Goal: Task Accomplishment & Management: Use online tool/utility

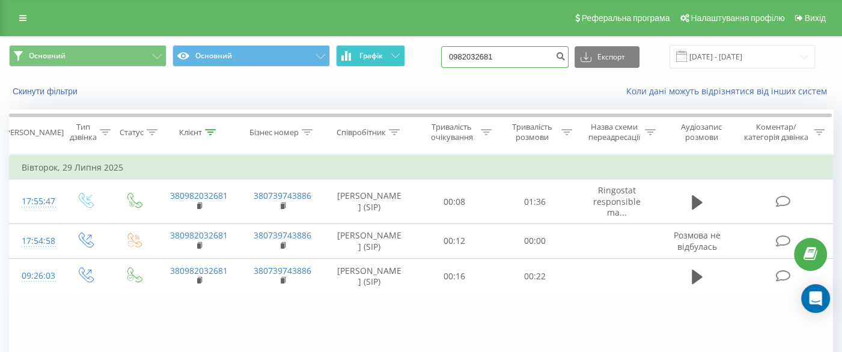
drag, startPoint x: 535, startPoint y: 56, endPoint x: 385, endPoint y: 62, distance: 150.4
click at [385, 62] on div "Основний Основний Графік 0982032681 Експорт .csv .xls .xlsx 29.04.2025 - 29.07.…" at bounding box center [421, 56] width 824 height 23
paste input "36080100"
type input "0936080100"
click at [565, 53] on icon "submit" at bounding box center [560, 54] width 10 height 7
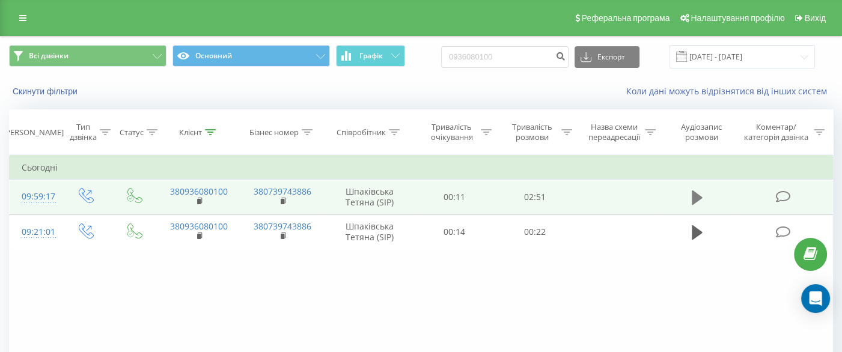
click at [695, 190] on icon at bounding box center [697, 197] width 11 height 17
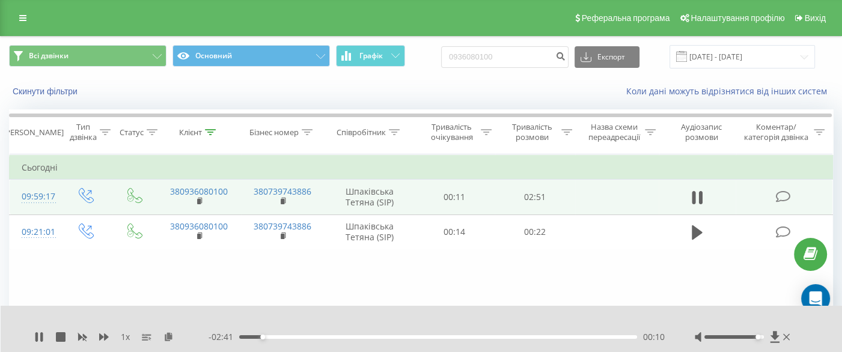
drag, startPoint x: 737, startPoint y: 336, endPoint x: 761, endPoint y: 336, distance: 24.0
click at [761, 336] on div at bounding box center [733, 337] width 59 height 4
click at [124, 336] on span "1 x" at bounding box center [125, 337] width 9 height 12
click at [109, 336] on div "1 x" at bounding box center [121, 337] width 174 height 12
click at [100, 336] on icon at bounding box center [104, 337] width 10 height 7
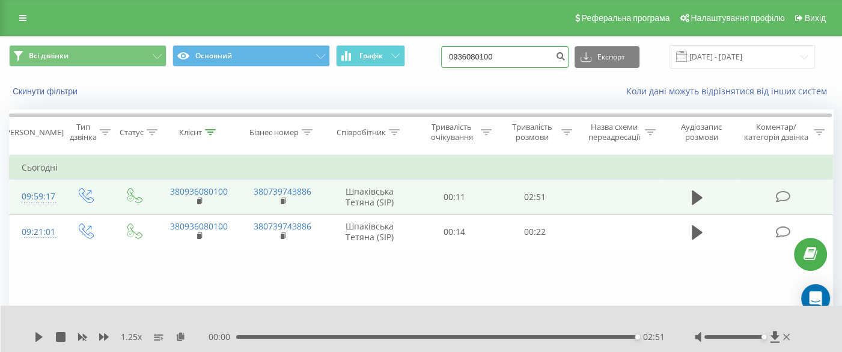
drag, startPoint x: 523, startPoint y: 58, endPoint x: 413, endPoint y: 59, distance: 110.0
click at [413, 59] on div "Всі дзвінки Основний Графік 0936080100 Експорт .csv .xls .xlsx 20.05.2025 - 20.…" at bounding box center [421, 56] width 824 height 23
paste input "9651114"
type input "0996511140"
click at [565, 57] on icon "submit" at bounding box center [560, 54] width 10 height 7
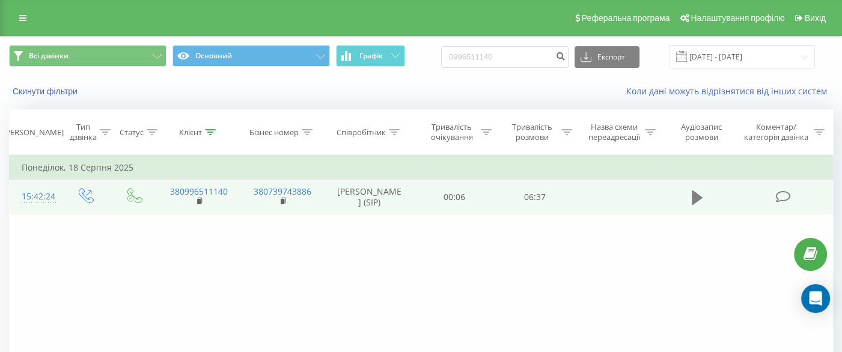
click at [695, 199] on icon at bounding box center [697, 197] width 11 height 14
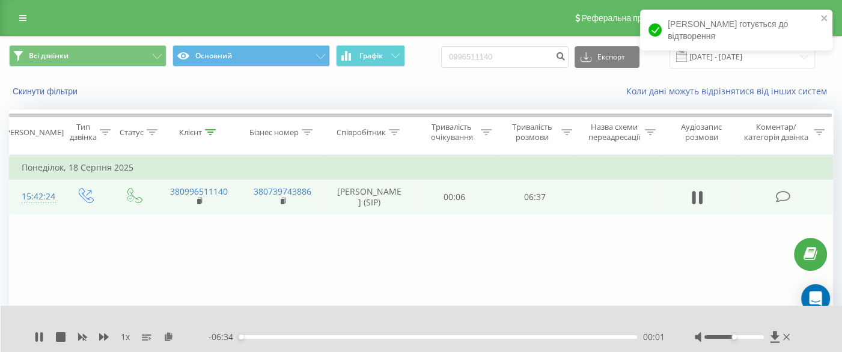
click at [278, 338] on div "00:01" at bounding box center [438, 337] width 398 height 4
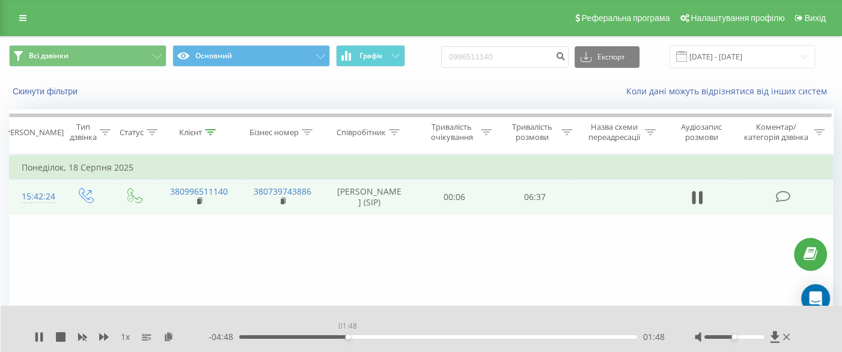
click at [347, 337] on div "01:48" at bounding box center [438, 337] width 398 height 4
click at [395, 338] on div "01:51" at bounding box center [438, 337] width 398 height 4
drag, startPoint x: 737, startPoint y: 337, endPoint x: 749, endPoint y: 337, distance: 12.0
click at [749, 337] on div at bounding box center [733, 337] width 59 height 4
click at [442, 336] on div "02:42" at bounding box center [438, 337] width 398 height 4
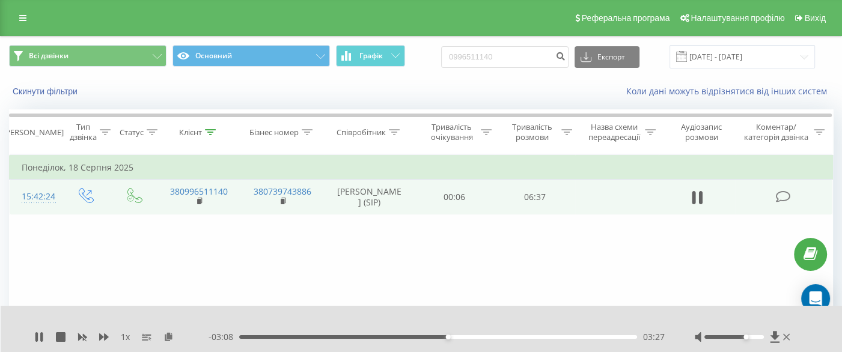
click at [487, 334] on div "- 03:08 03:27 03:27" at bounding box center [437, 337] width 456 height 12
click at [583, 338] on div "03:28" at bounding box center [438, 337] width 398 height 4
click at [695, 201] on icon at bounding box center [697, 197] width 11 height 14
click at [309, 335] on div "06:36" at bounding box center [436, 337] width 401 height 4
drag, startPoint x: 745, startPoint y: 336, endPoint x: 675, endPoint y: 344, distance: 69.5
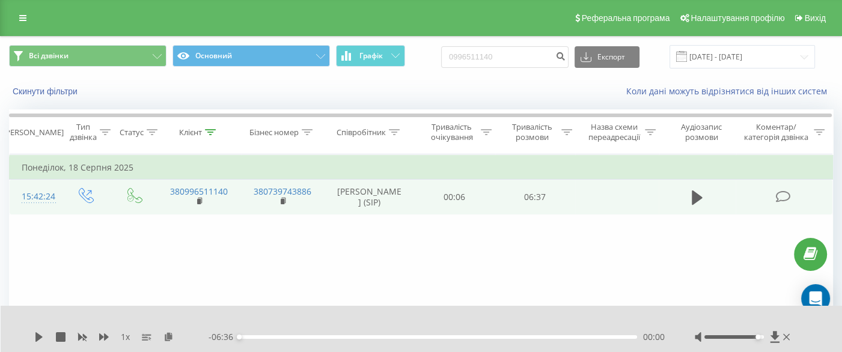
click at [760, 337] on div "Accessibility label" at bounding box center [757, 337] width 5 height 5
click at [41, 334] on icon at bounding box center [39, 337] width 10 height 10
click at [248, 337] on div "- 05:24 01:12 01:12" at bounding box center [437, 337] width 456 height 12
click at [248, 336] on div "01:12" at bounding box center [438, 337] width 398 height 4
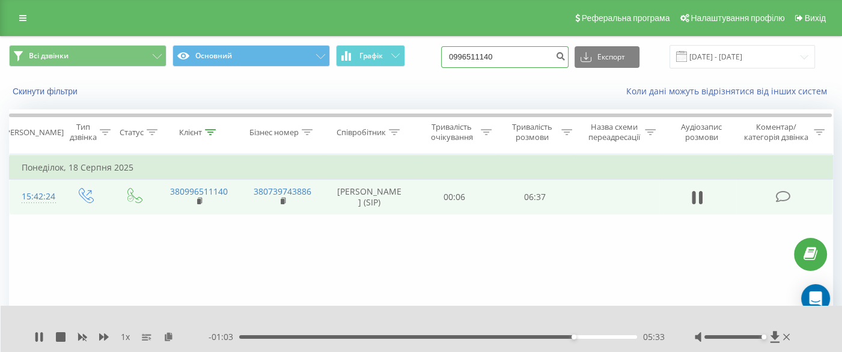
drag, startPoint x: 532, startPoint y: 53, endPoint x: 409, endPoint y: 62, distance: 124.1
click at [397, 62] on div "Всі дзвінки Основний Графік 0996511140 Експорт .csv .xls .xlsx [DATE] - [DATE]" at bounding box center [421, 56] width 824 height 23
click at [565, 57] on icon "submit" at bounding box center [560, 54] width 10 height 7
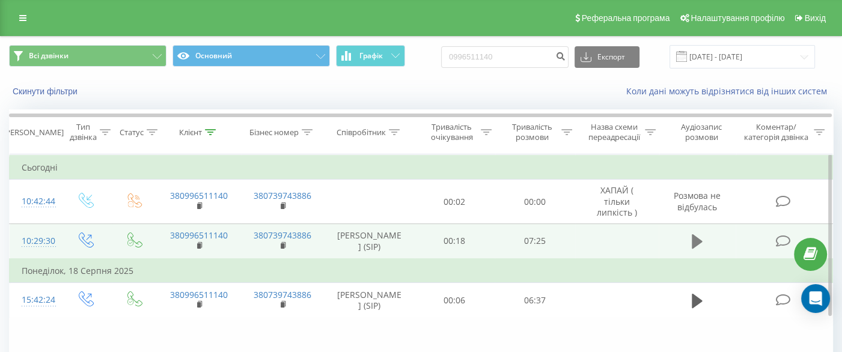
click at [704, 245] on button at bounding box center [697, 242] width 18 height 18
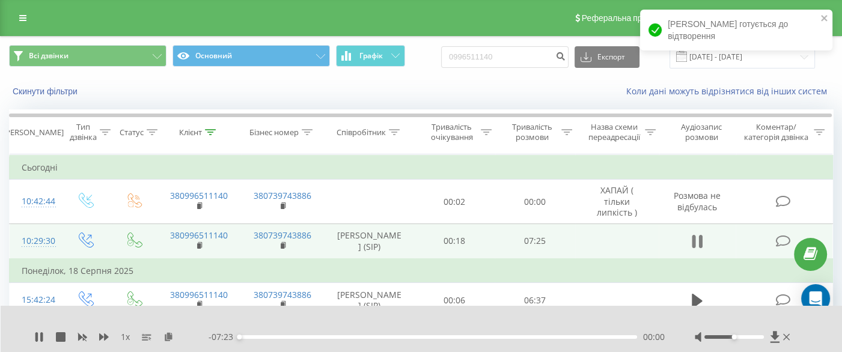
click at [696, 237] on icon at bounding box center [697, 241] width 11 height 17
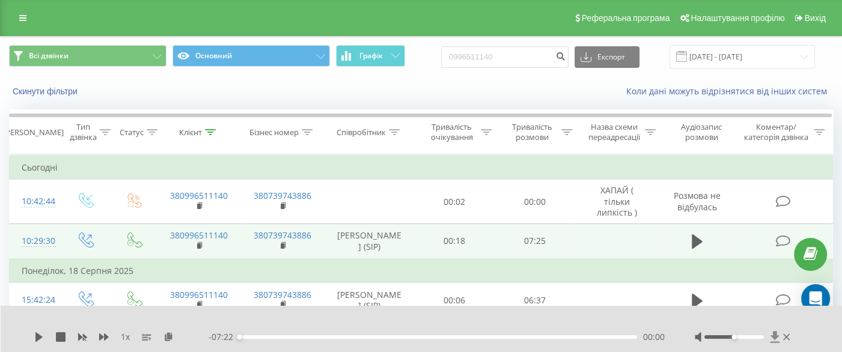
click at [772, 336] on icon at bounding box center [774, 336] width 9 height 11
